Goal: Task Accomplishment & Management: Manage account settings

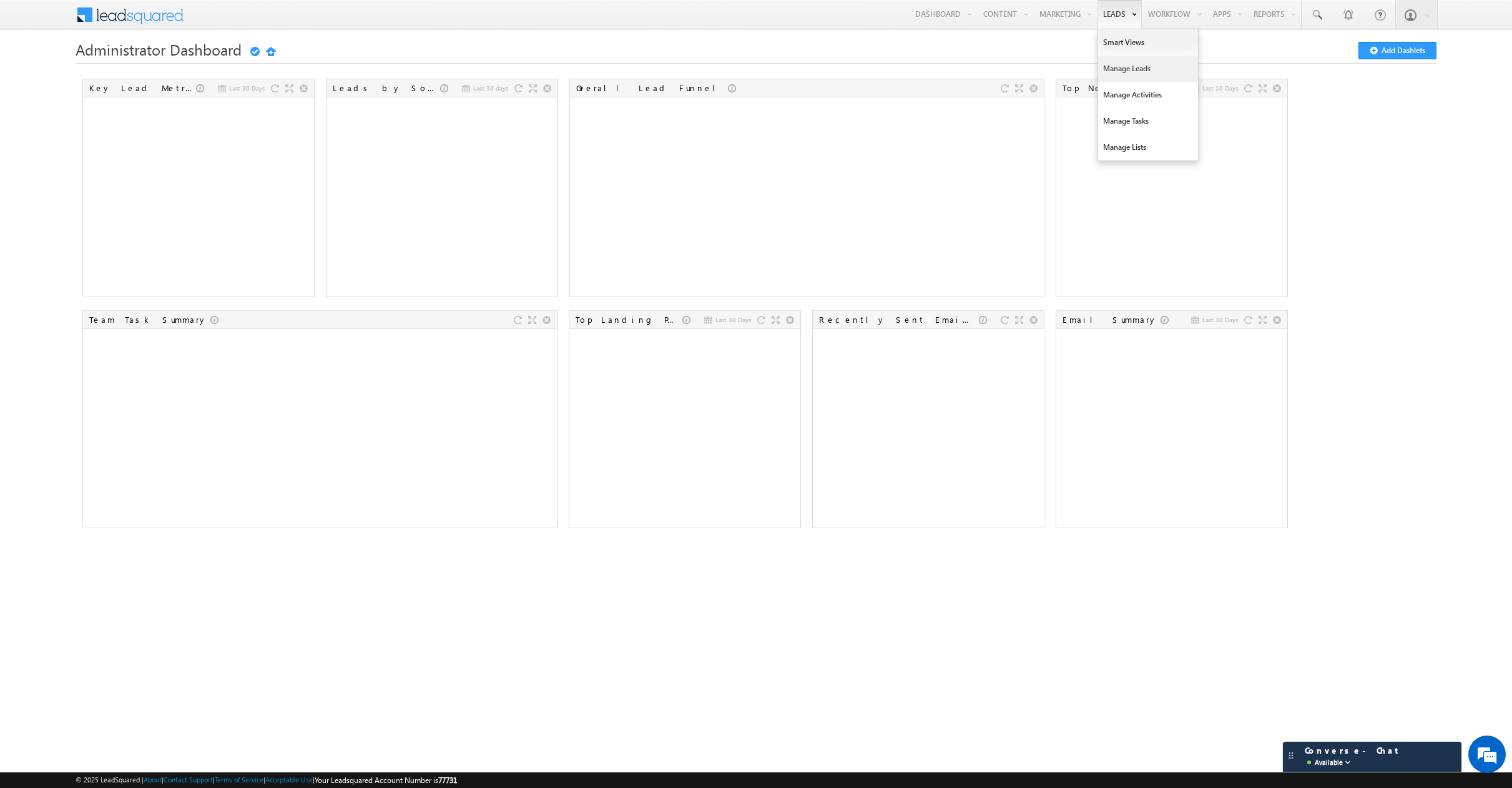
click at [1120, 62] on link "Manage Leads" at bounding box center [1148, 68] width 100 height 26
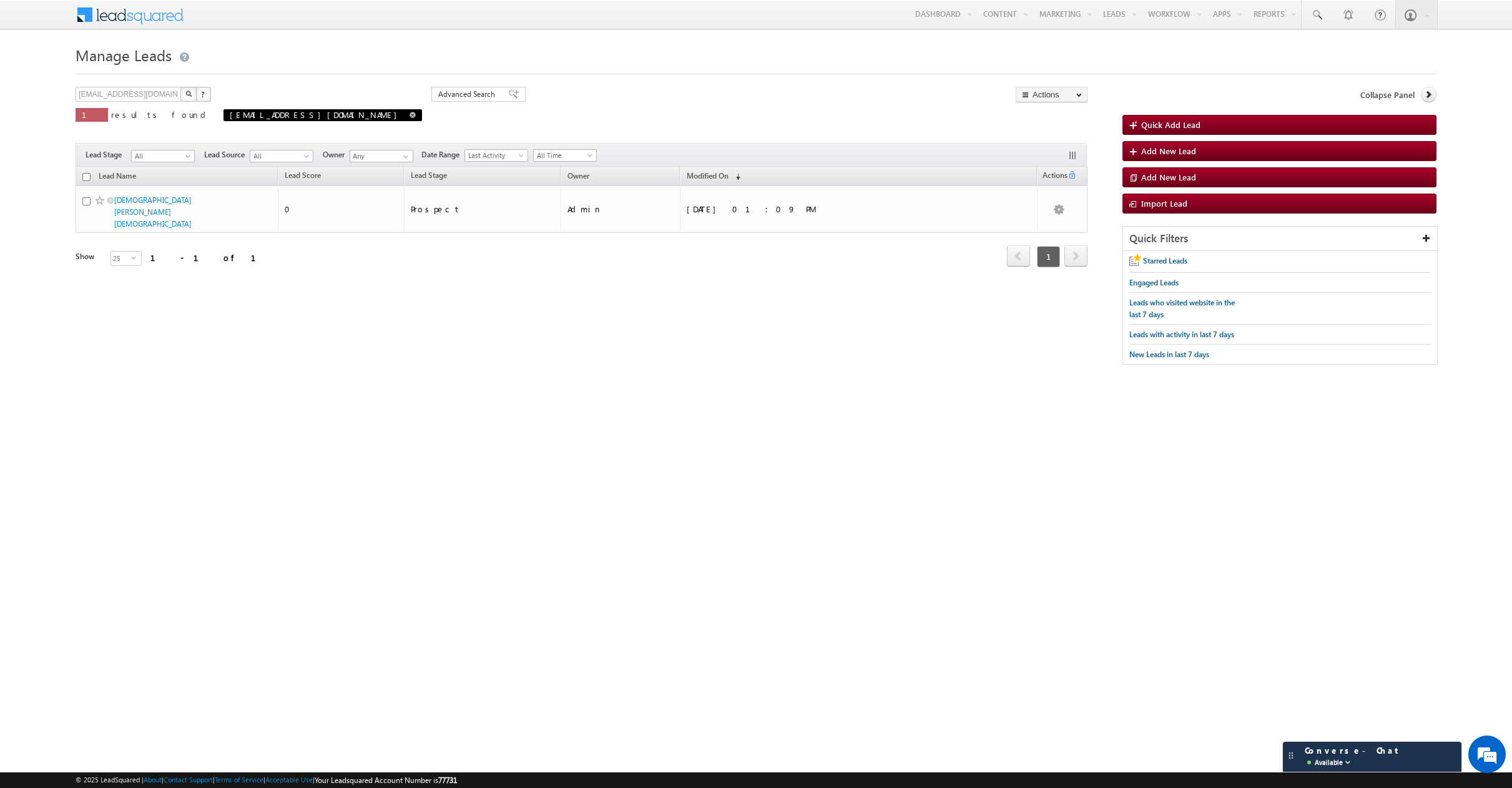
click at [410, 116] on span at bounding box center [412, 114] width 6 height 6
type input "Search Leads"
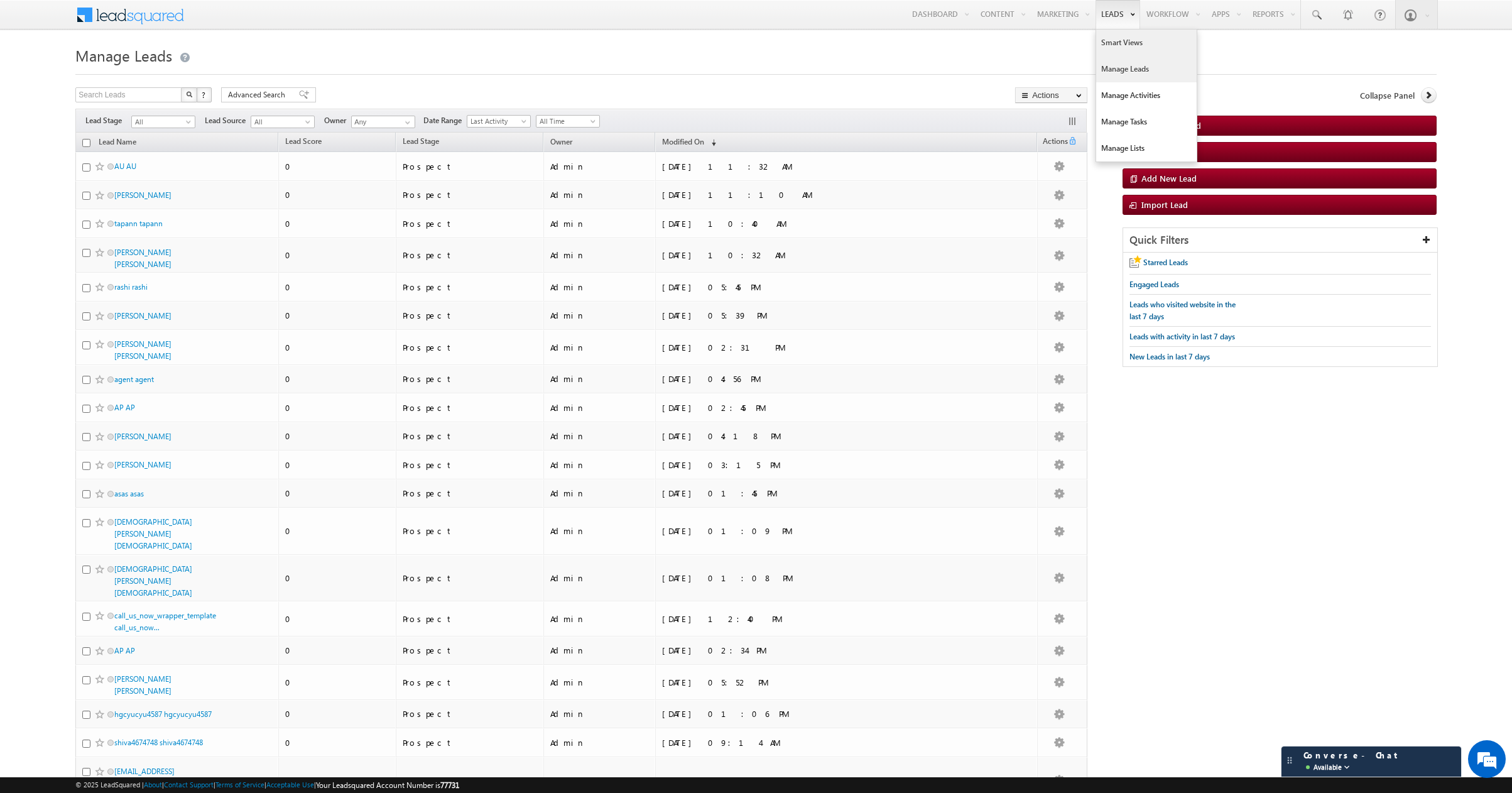
click at [1124, 48] on link "Smart Views" at bounding box center [1146, 42] width 100 height 26
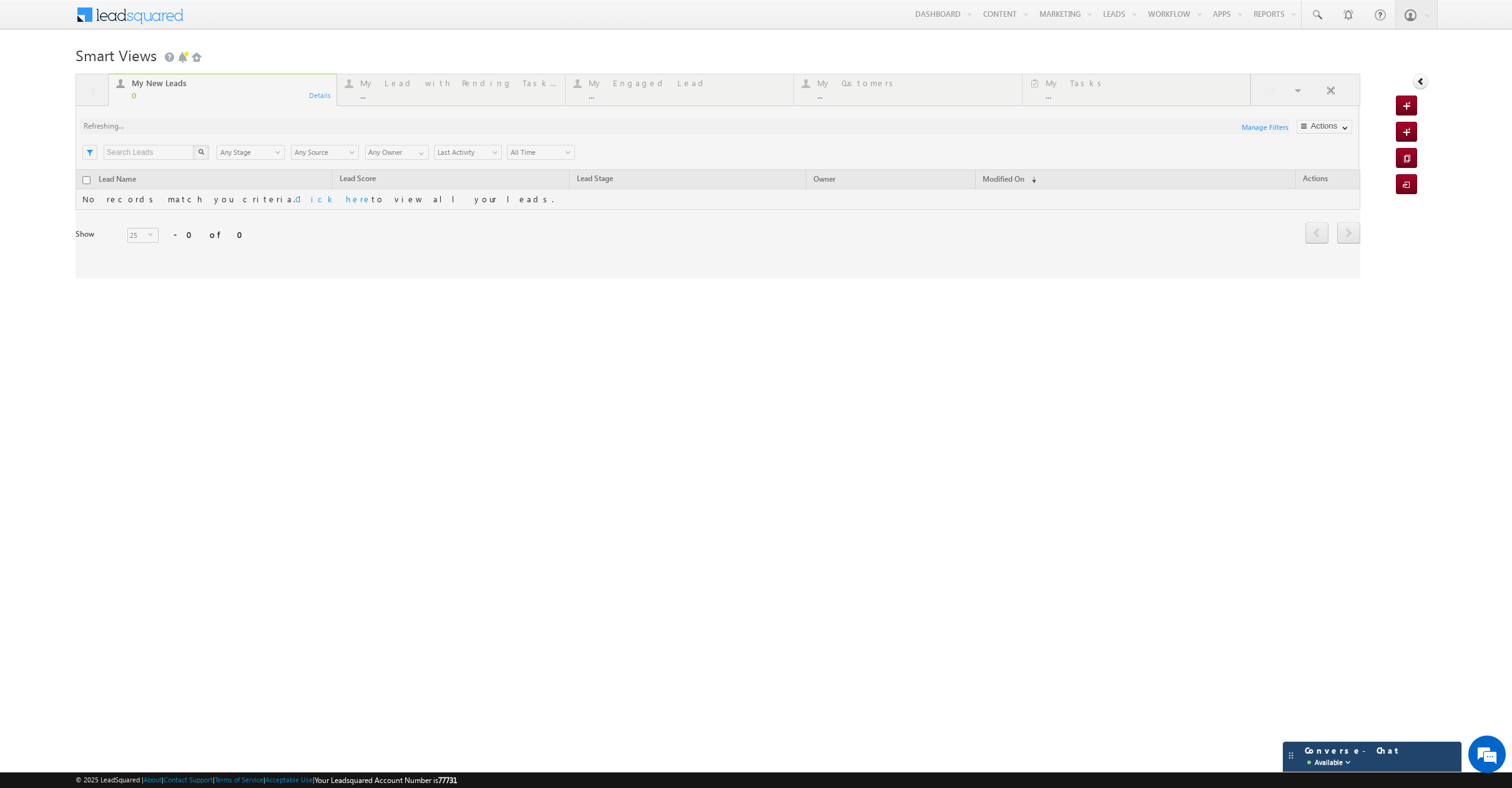
click at [0, 0] on div "Converse - Chat Available" at bounding box center [0, 0] width 0 height 0
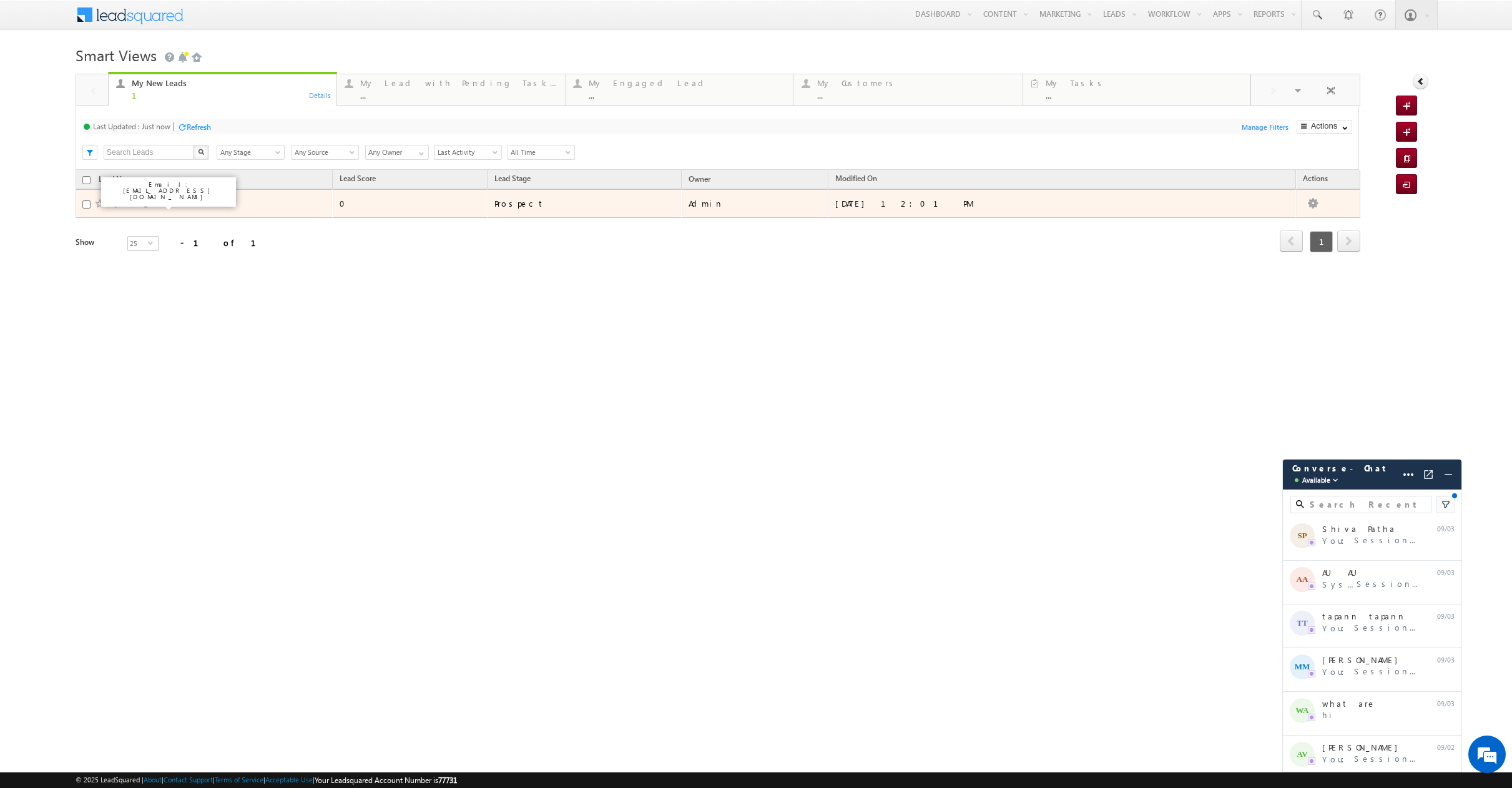
click at [138, 199] on link "[PERSON_NAME]" at bounding box center [142, 203] width 57 height 9
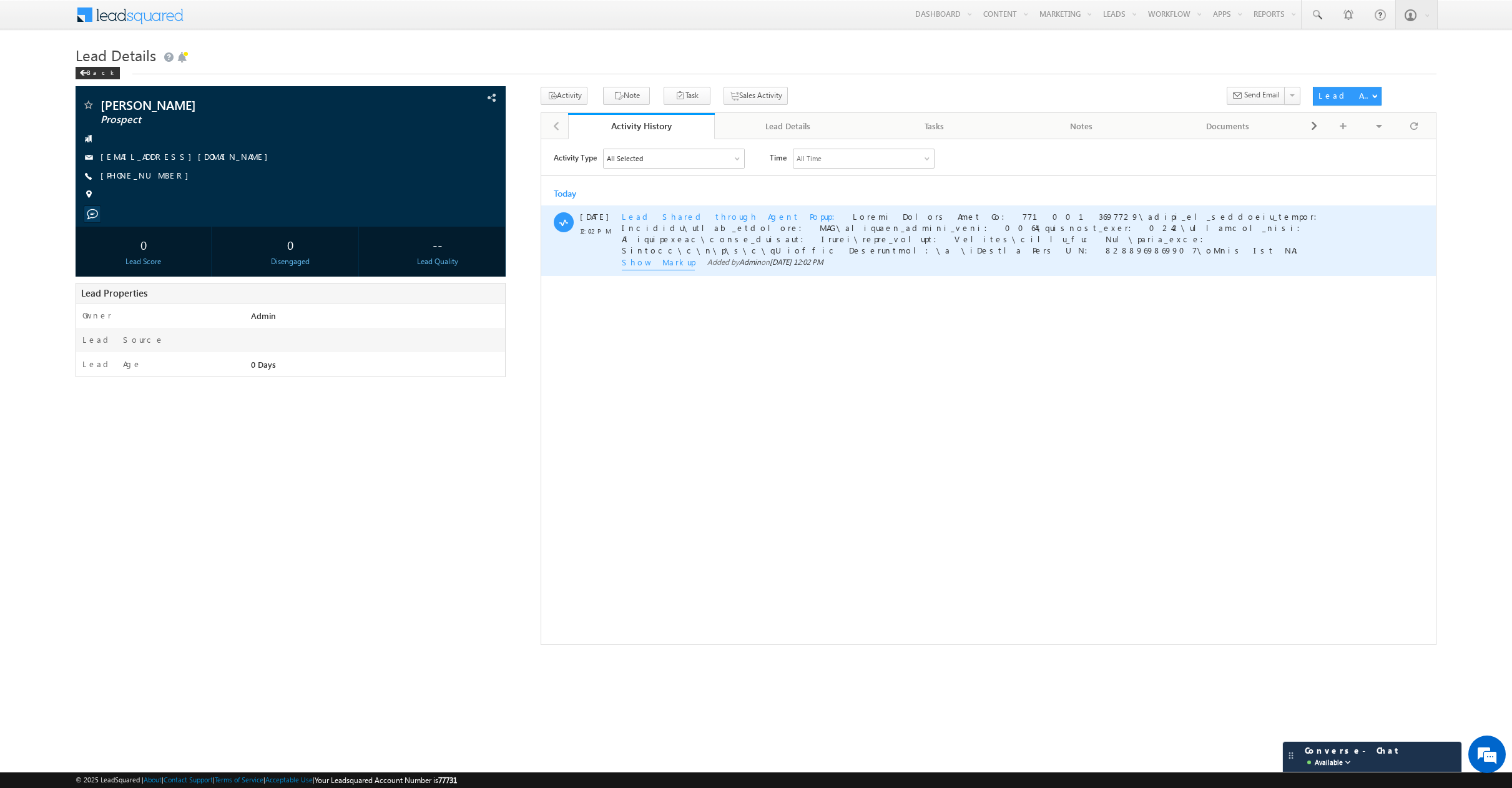
click at [668, 224] on span at bounding box center [974, 497] width 705 height 573
click at [669, 219] on span "Lead Shared through Agent Popup" at bounding box center [732, 215] width 221 height 11
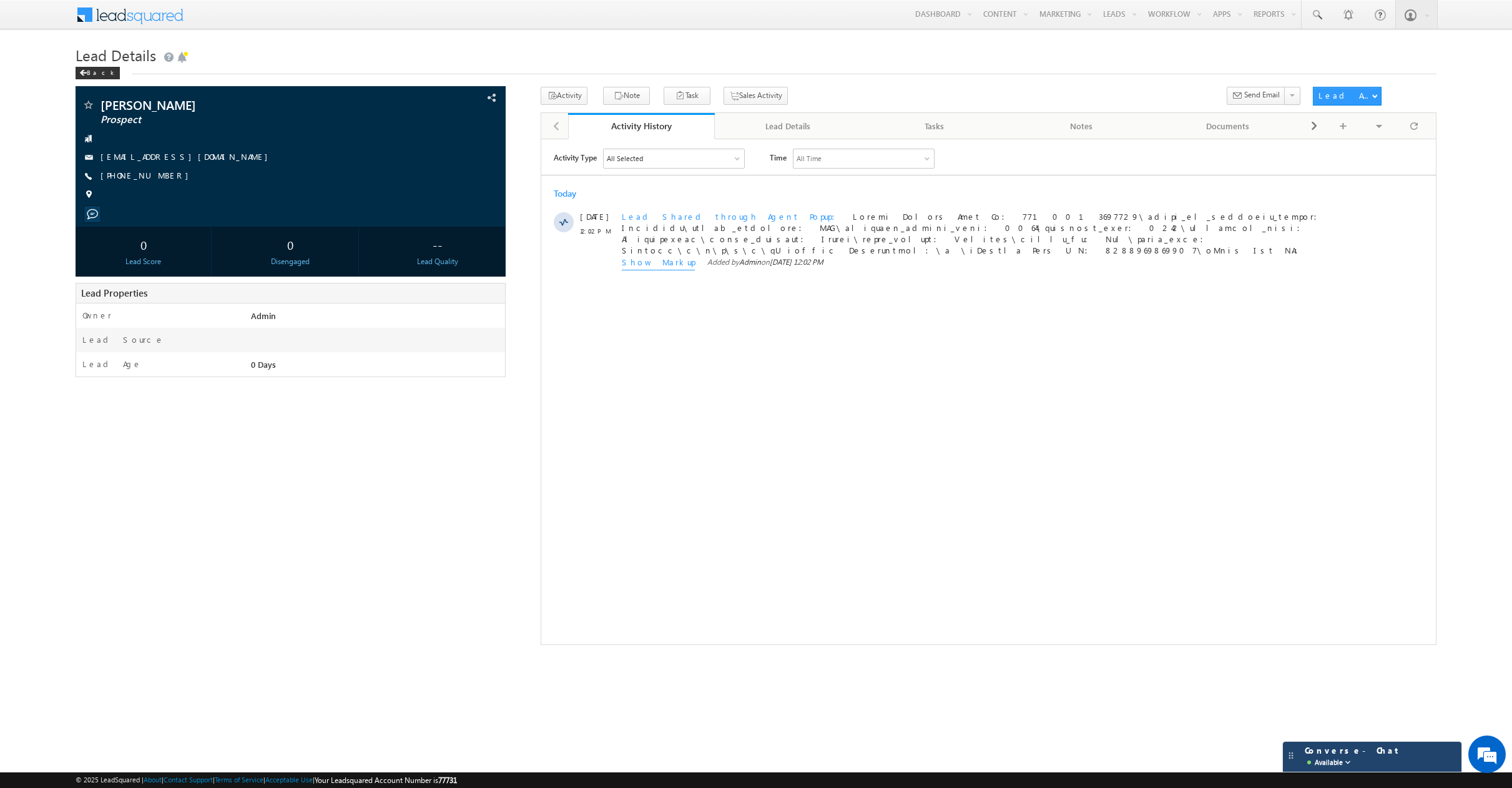
click at [1362, 756] on span "Converse - Chat Available" at bounding box center [1352, 757] width 95 height 24
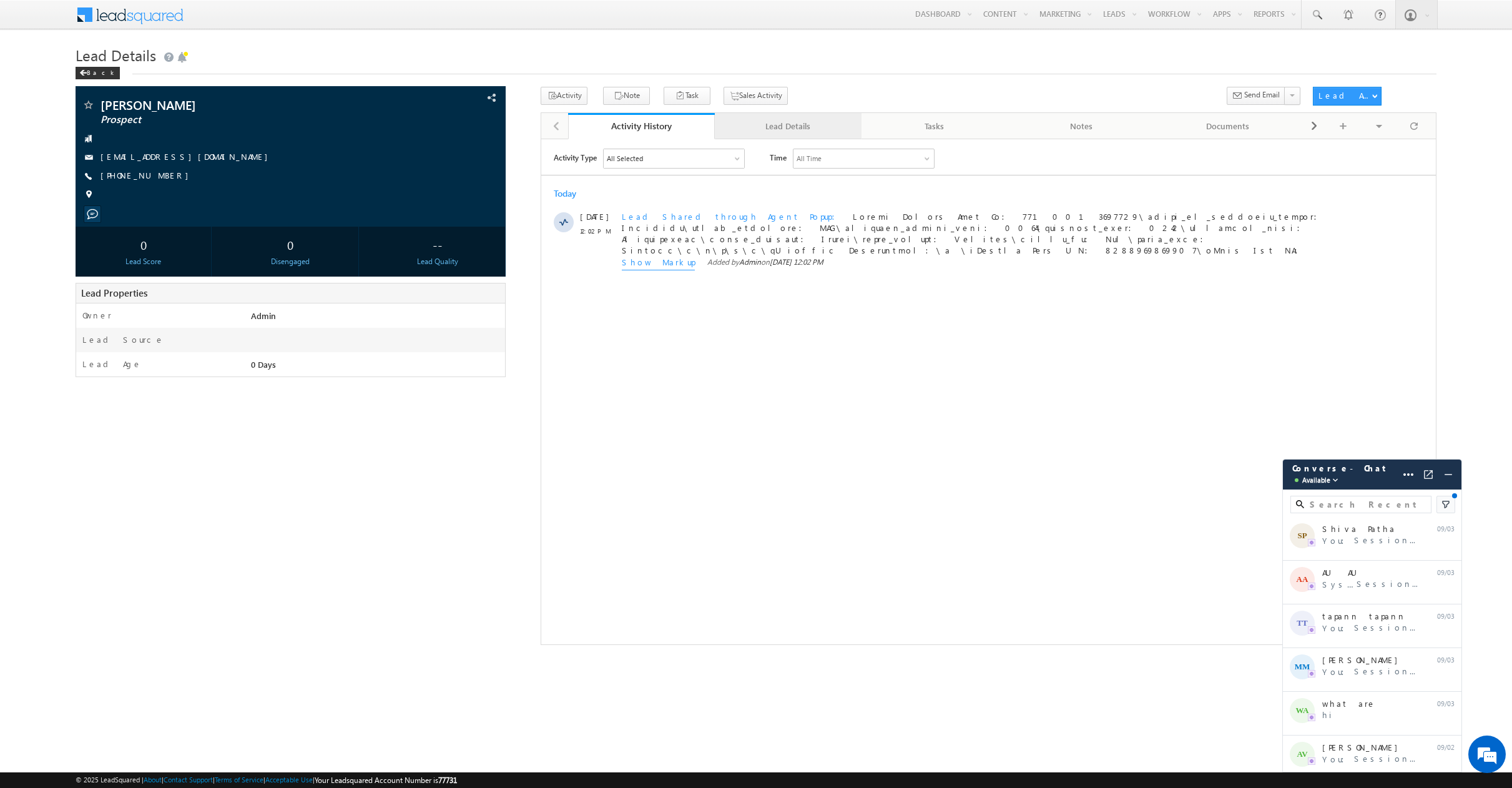
click at [800, 133] on div "Lead Details" at bounding box center [787, 126] width 126 height 15
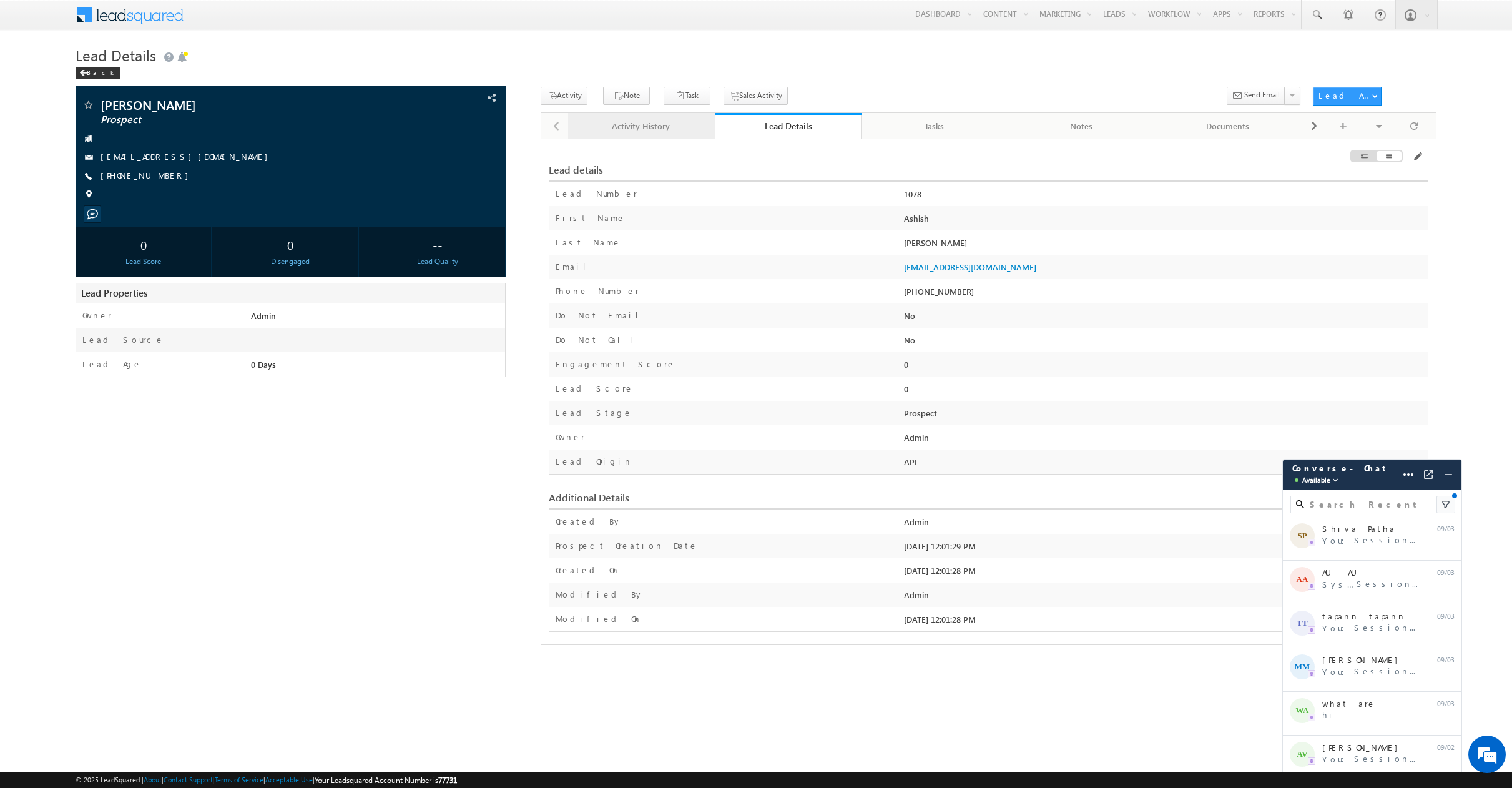
click at [662, 126] on div "Activity History" at bounding box center [640, 126] width 126 height 15
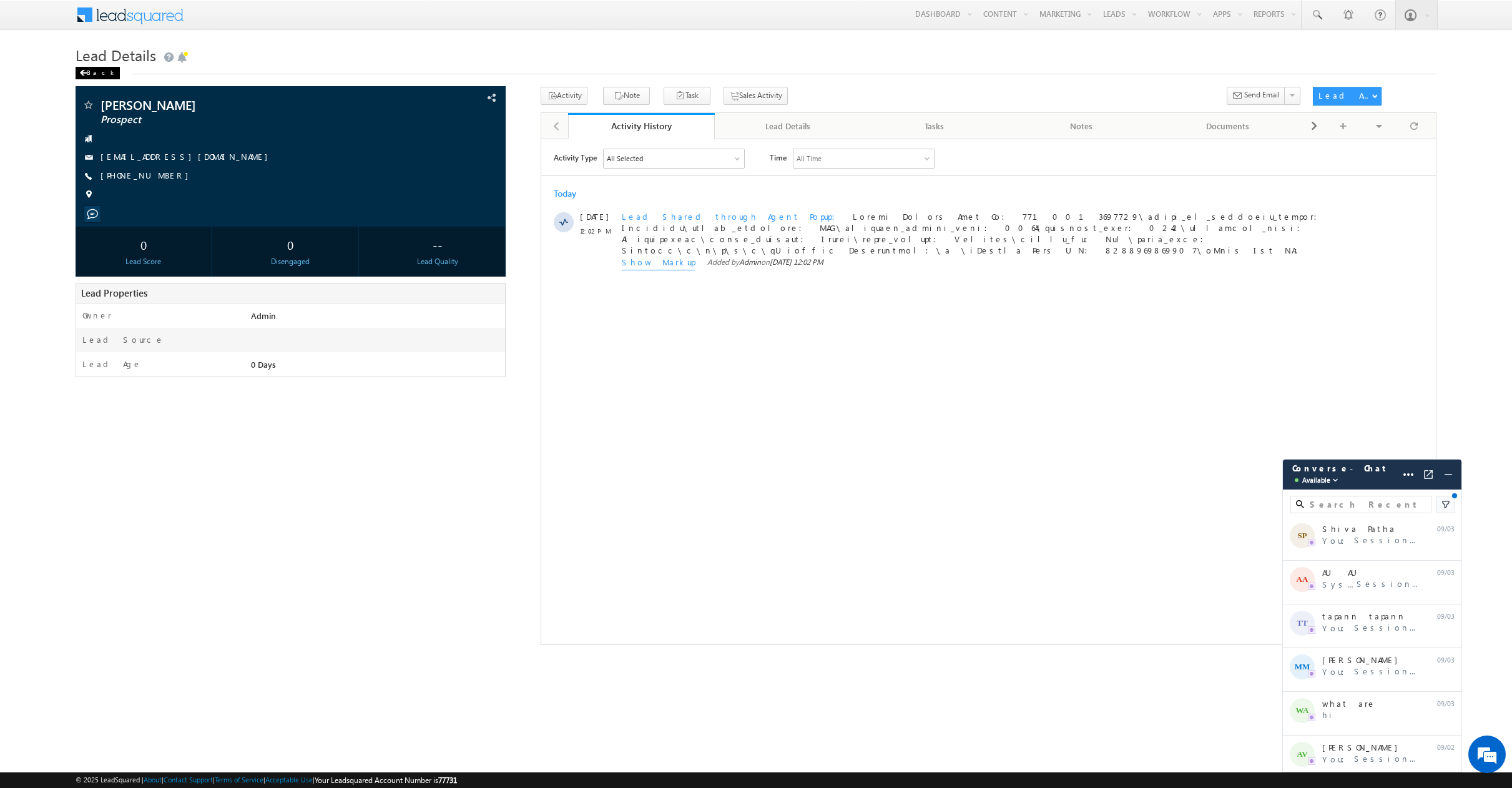
click at [80, 68] on div "Back" at bounding box center [97, 73] width 44 height 13
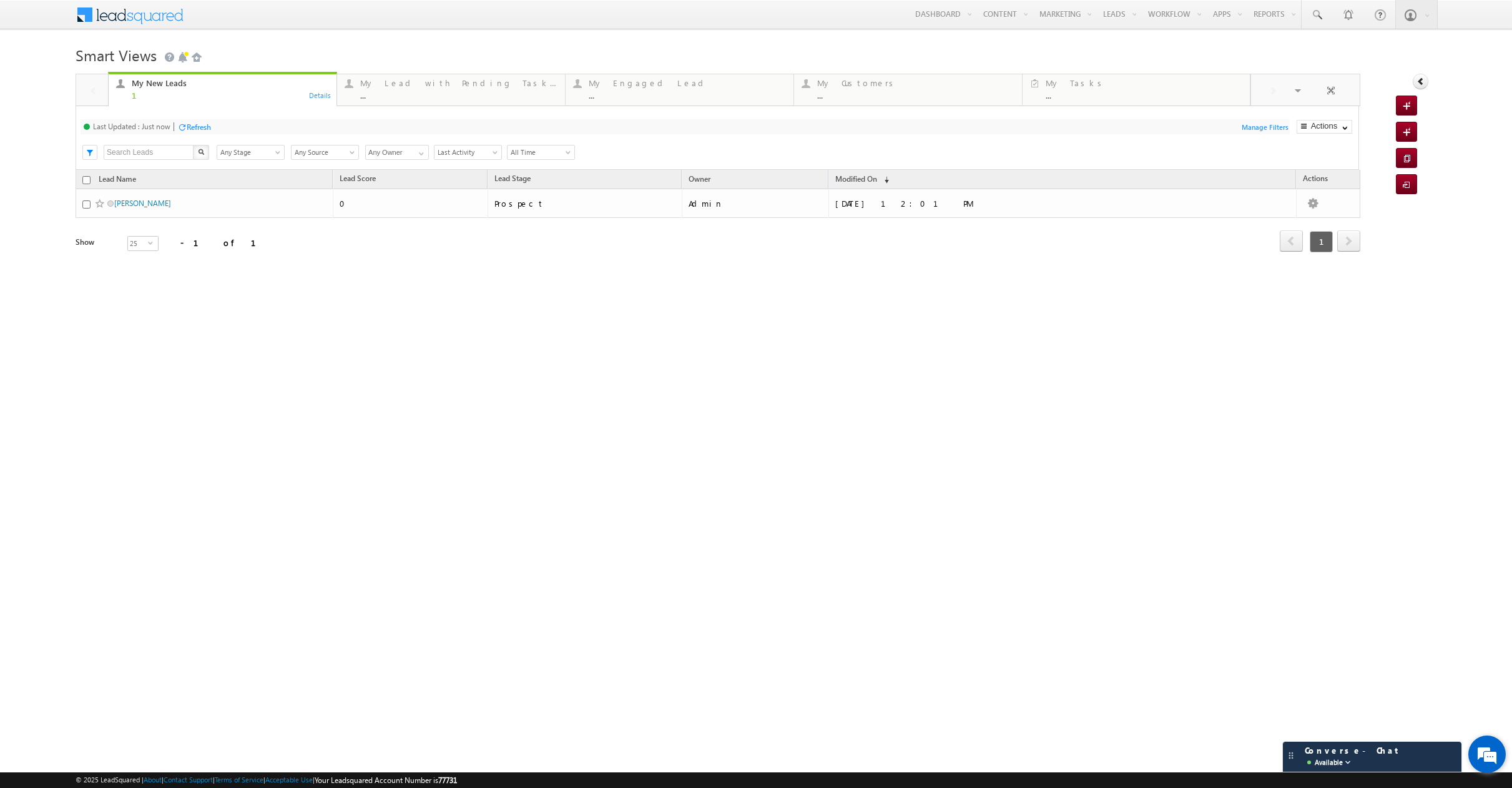
click at [1483, 752] on em at bounding box center [1487, 754] width 34 height 34
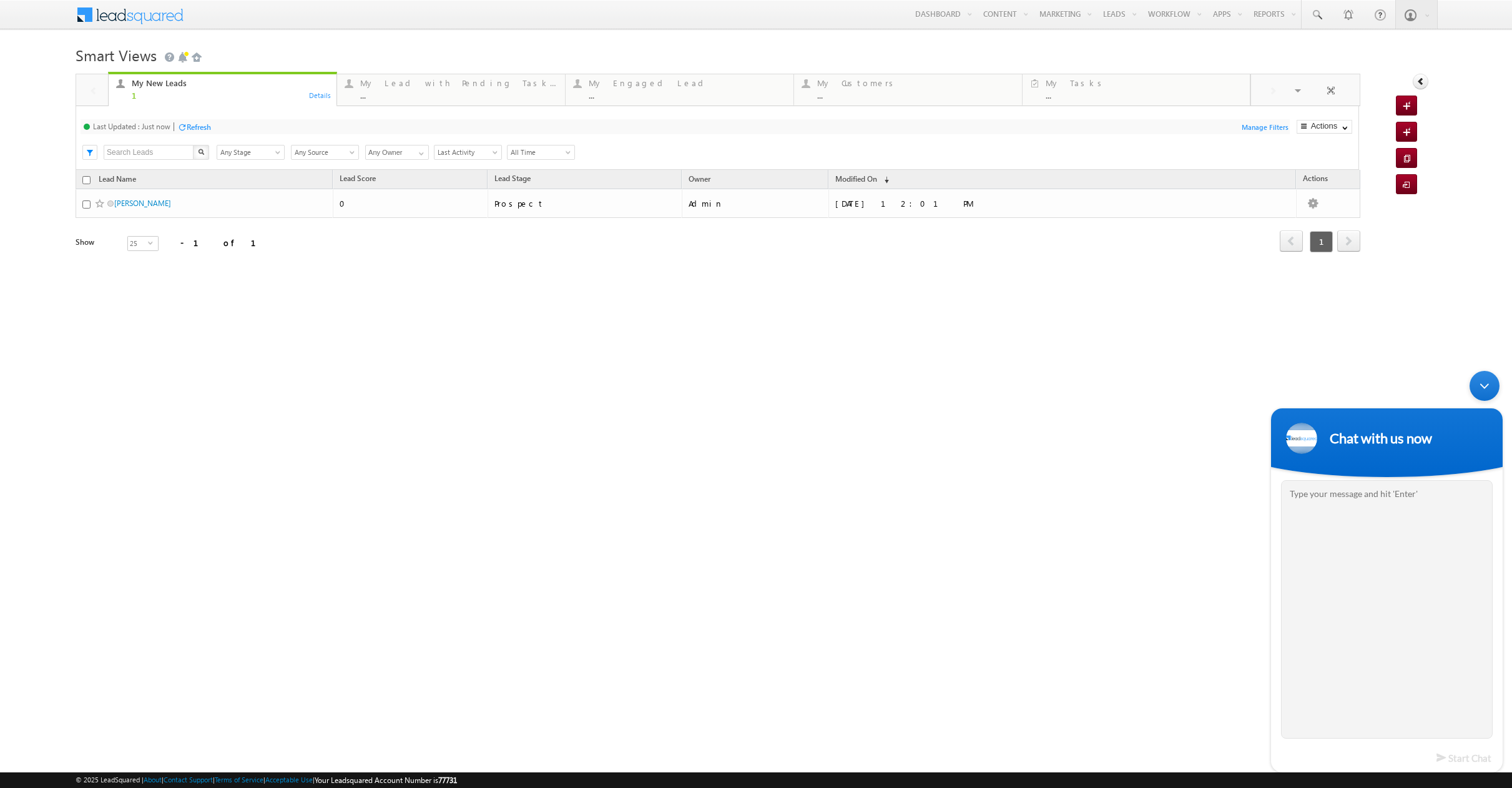
drag, startPoint x: 1481, startPoint y: 391, endPoint x: 2745, endPoint y: 757, distance: 1315.9
click at [1481, 391] on div "Minimize live chat window" at bounding box center [1483, 385] width 30 height 30
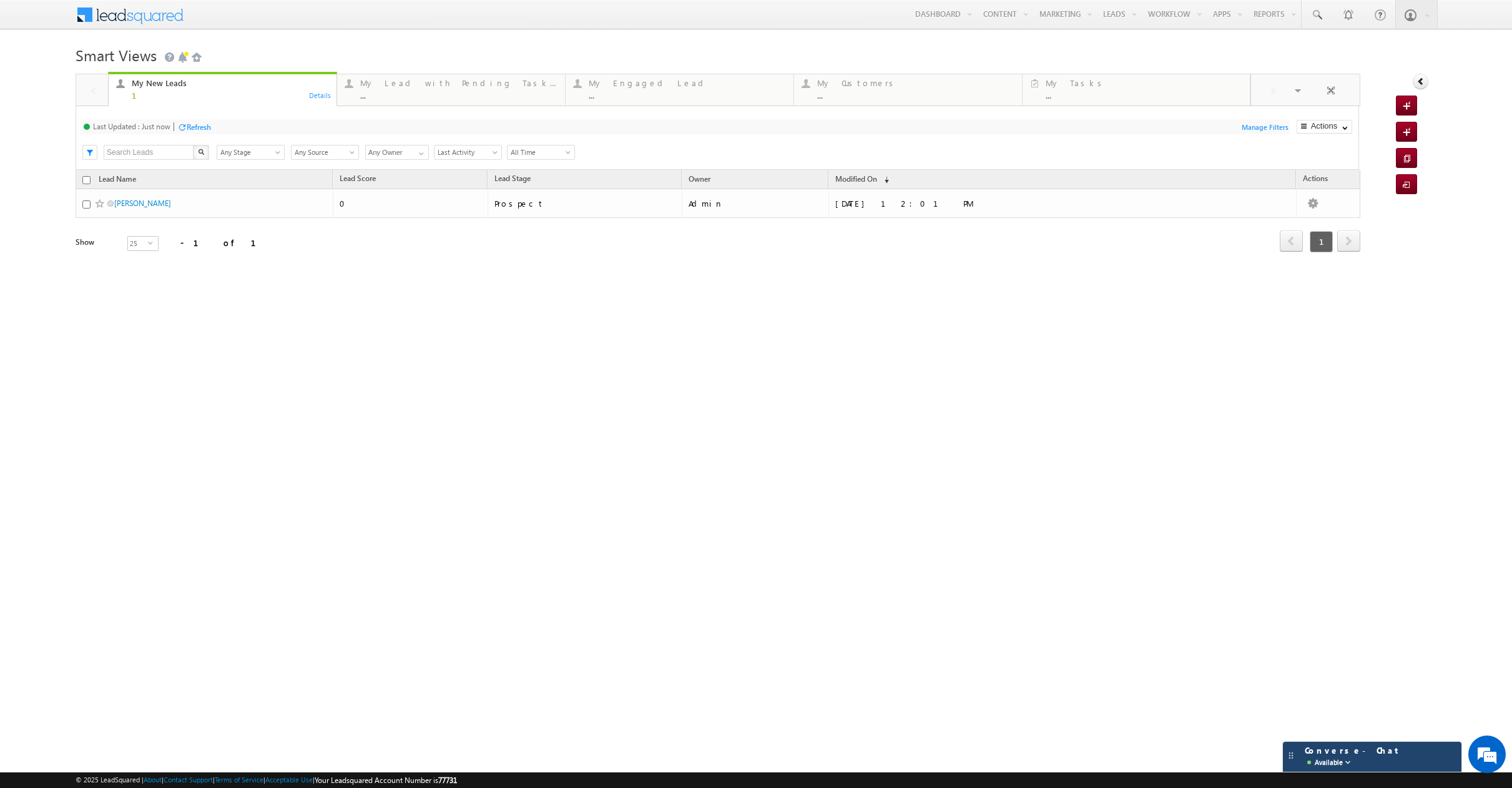
click at [1371, 758] on div "Converse - Chat Available" at bounding box center [1359, 757] width 122 height 24
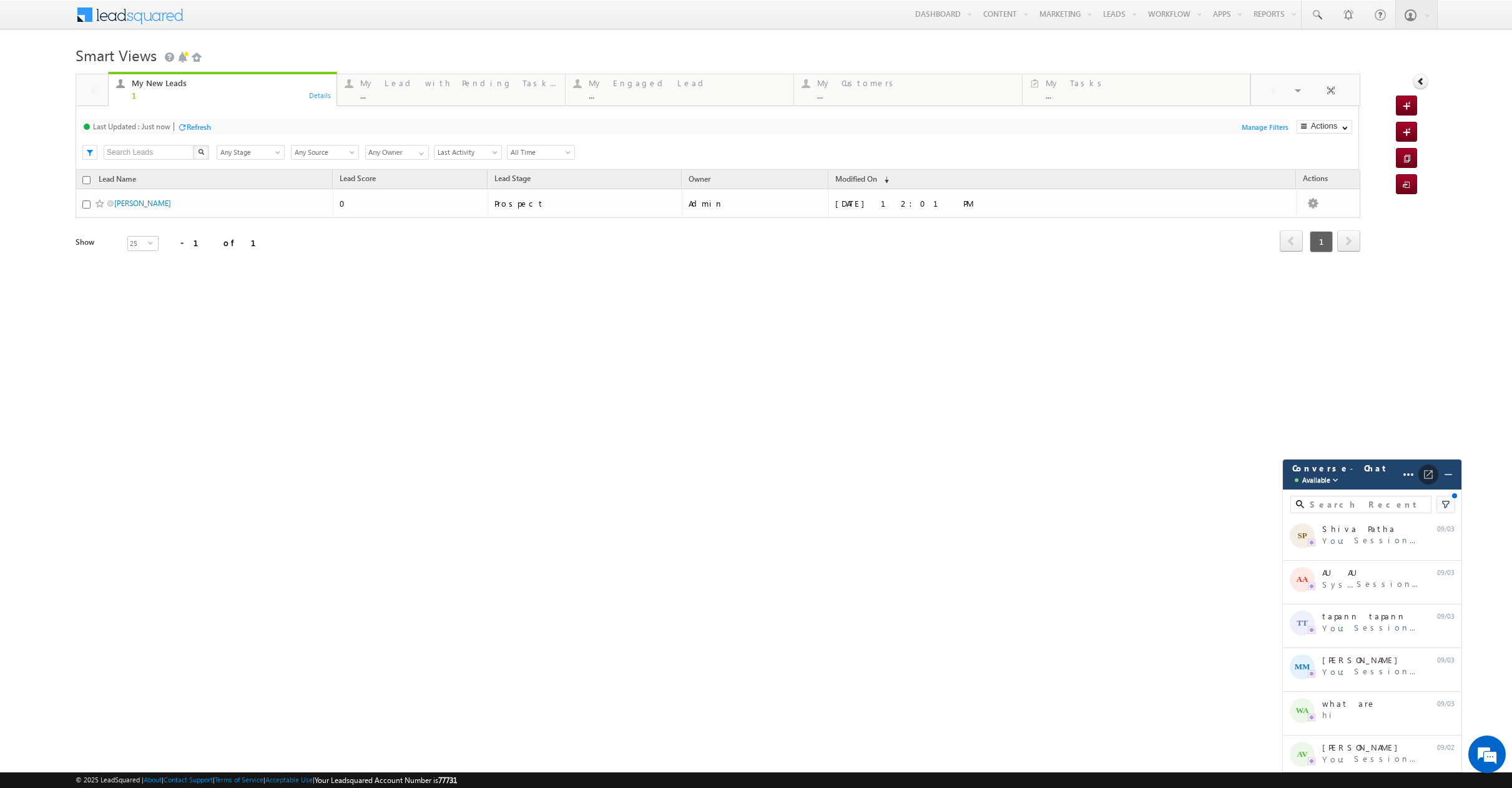
click at [0, 0] on img at bounding box center [0, 0] width 0 height 0
click at [231, 127] on div at bounding box center [228, 127] width 9 height 9
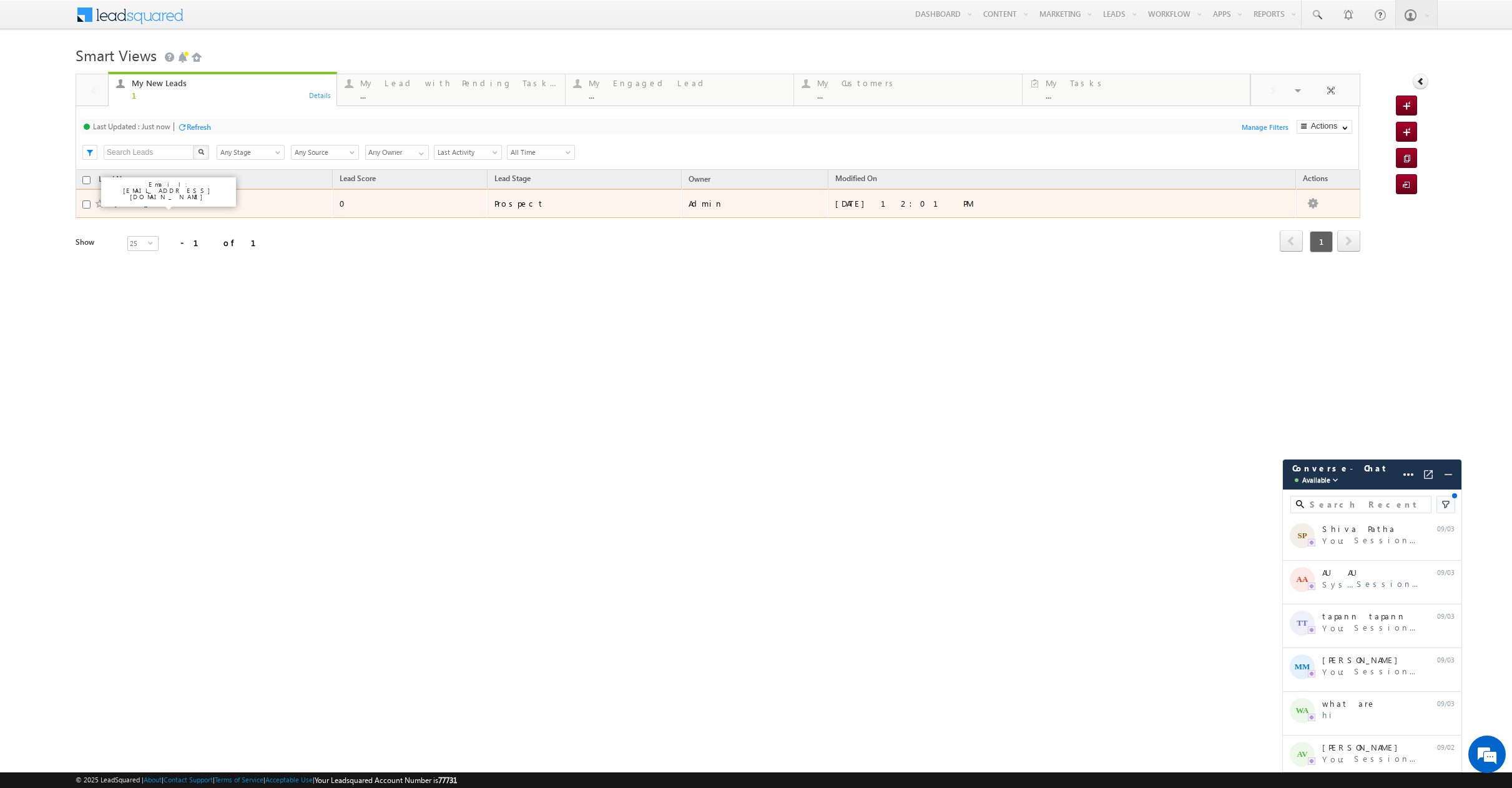
click at [158, 205] on link "Ashish Parnami" at bounding box center [142, 203] width 57 height 9
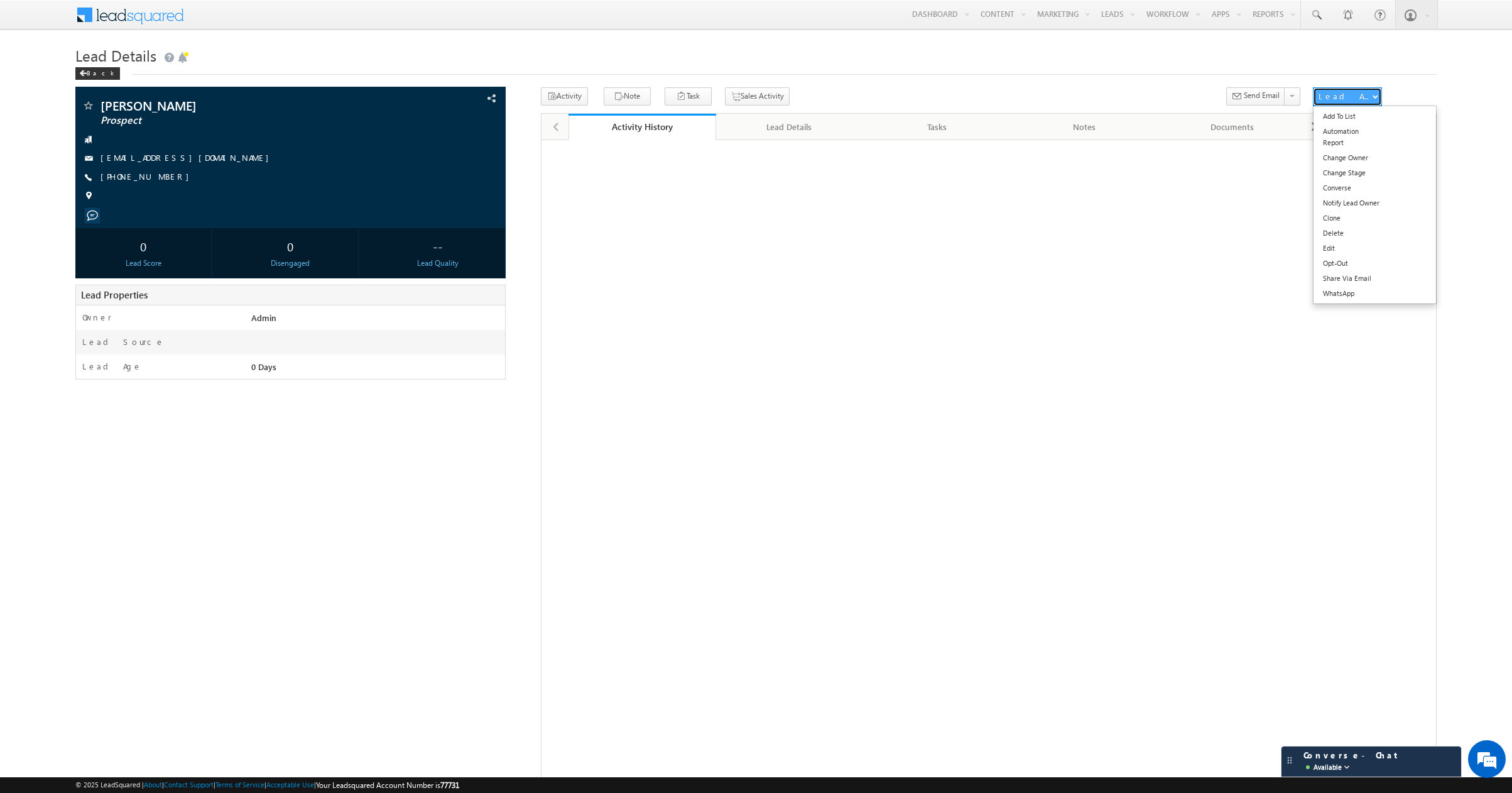
click at [1373, 95] on span "button" at bounding box center [1375, 96] width 5 height 5
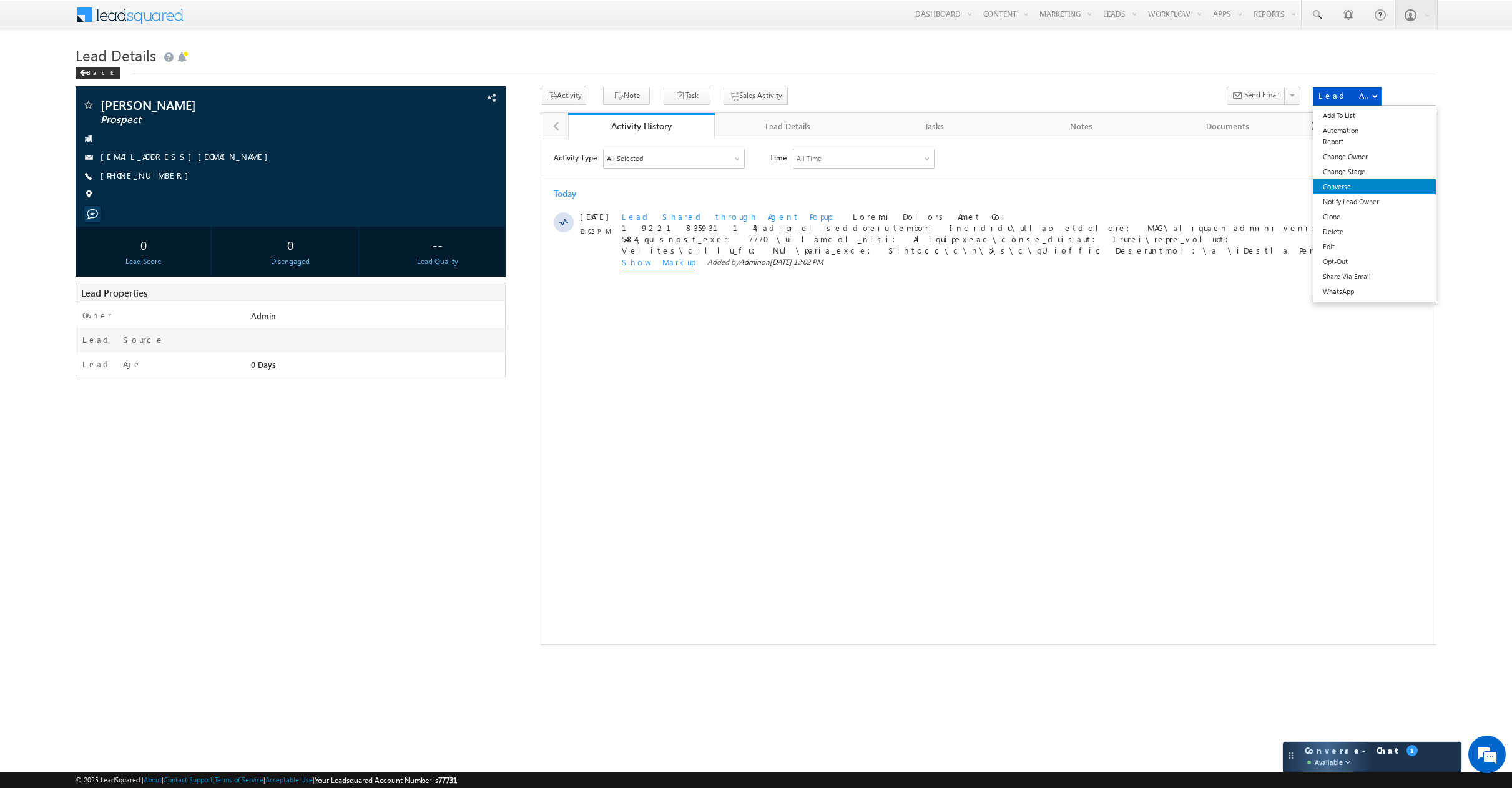
click at [1392, 190] on link "Converse" at bounding box center [1374, 187] width 122 height 15
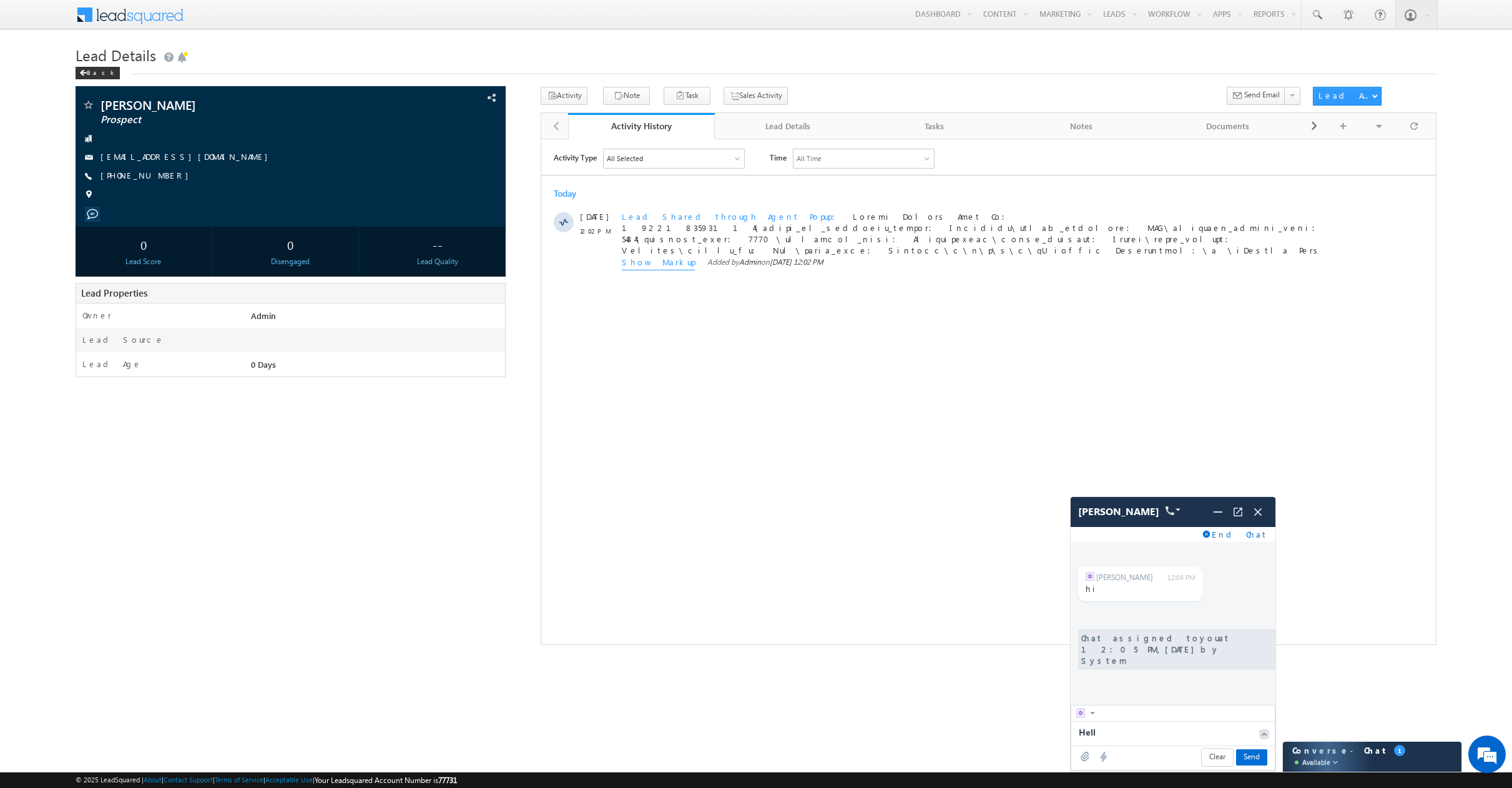
type textarea "Hello"
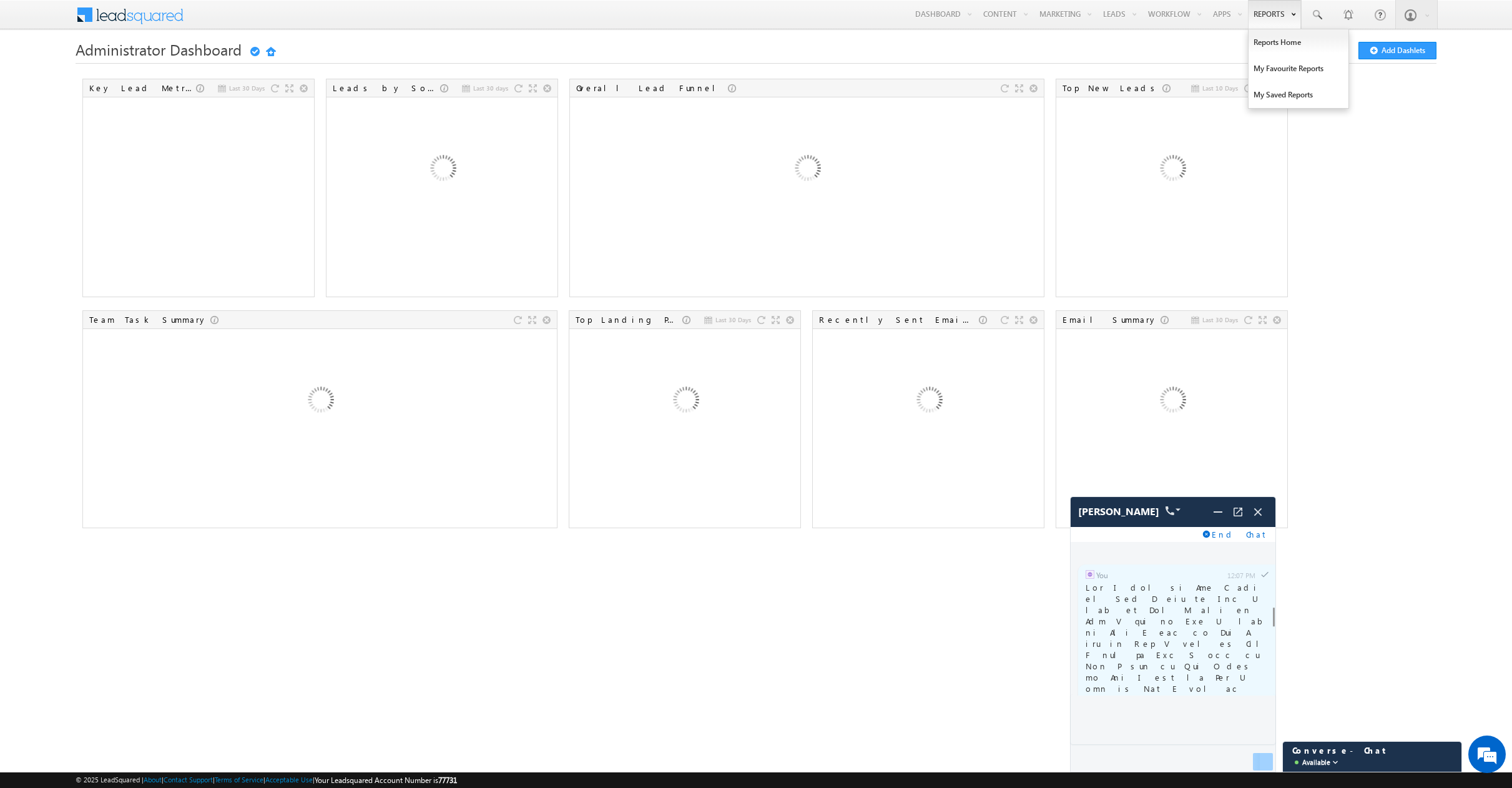
scroll to position [1443, 0]
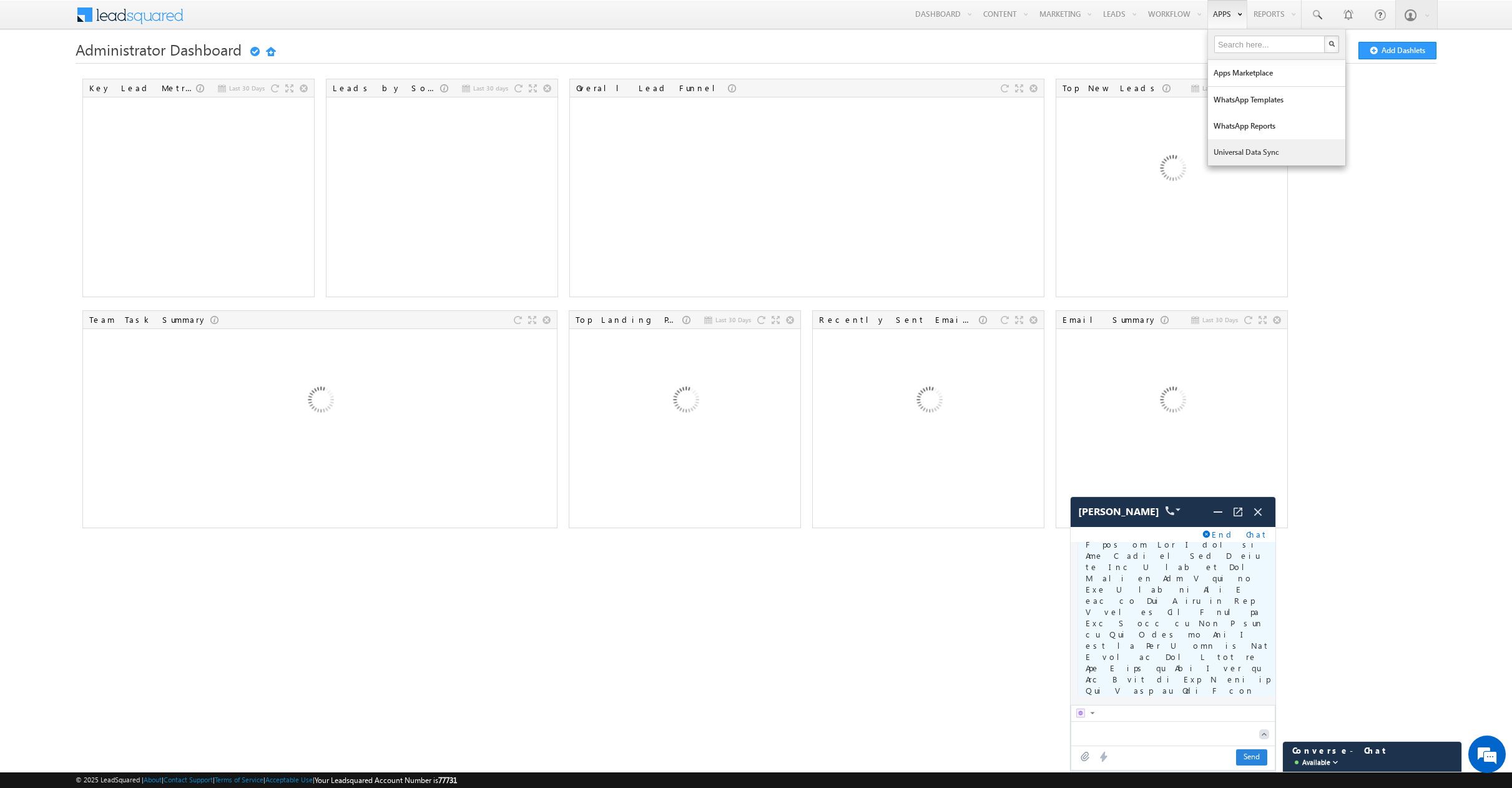
click at [1227, 152] on link "Universal Data Sync" at bounding box center [1276, 152] width 138 height 26
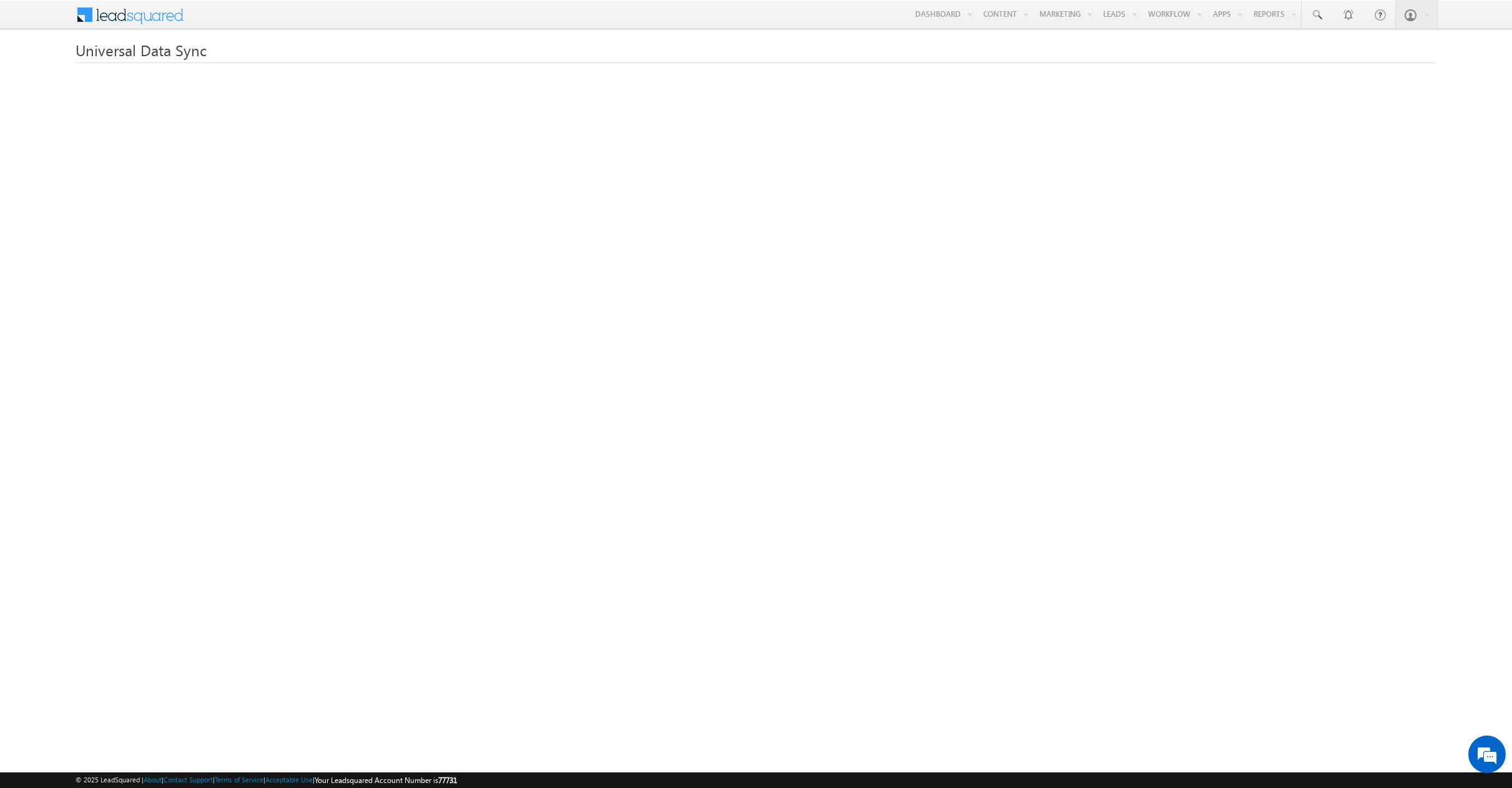
drag, startPoint x: 1232, startPoint y: 57, endPoint x: 1254, endPoint y: 33, distance: 32.6
click at [1232, 57] on h1 "Universal Data Sync" at bounding box center [755, 49] width 1361 height 24
